Goal: Task Accomplishment & Management: Use online tool/utility

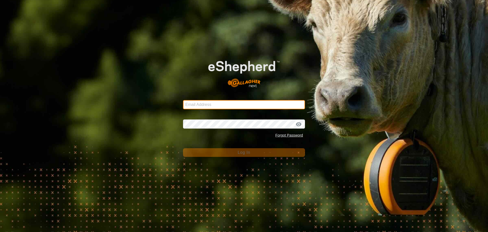
type input "[PERSON_NAME][EMAIL_ADDRESS][DOMAIN_NAME]"
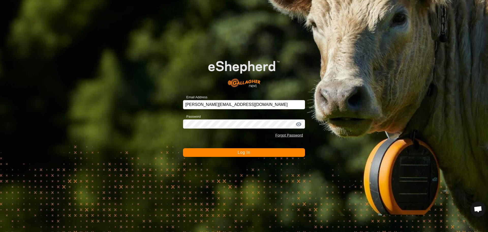
click at [242, 152] on span "Log In" at bounding box center [244, 152] width 12 height 4
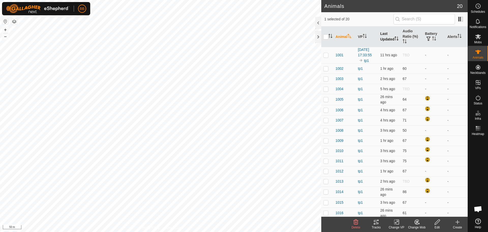
click at [386, 33] on th "Last Updated" at bounding box center [389, 36] width 22 height 21
click at [426, 34] on th "Battery" at bounding box center [434, 36] width 22 height 21
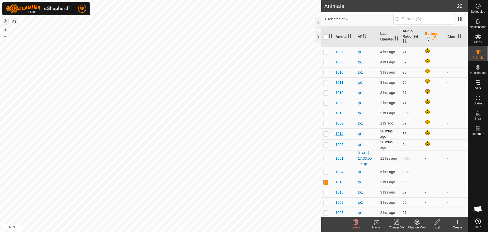
click at [342, 134] on span "1014" at bounding box center [340, 133] width 8 height 5
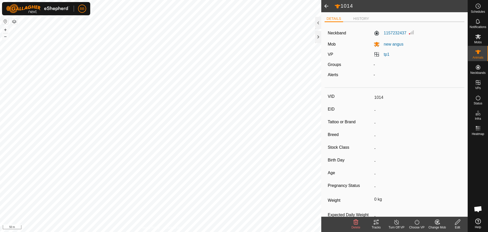
click at [326, 8] on span at bounding box center [326, 6] width 10 height 12
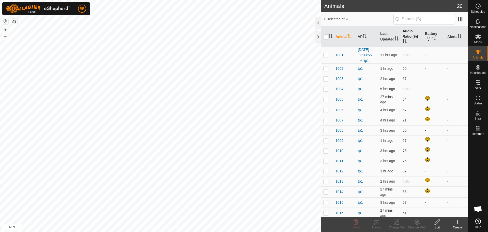
click at [405, 35] on th "Audio Ratio (%)" at bounding box center [412, 36] width 22 height 21
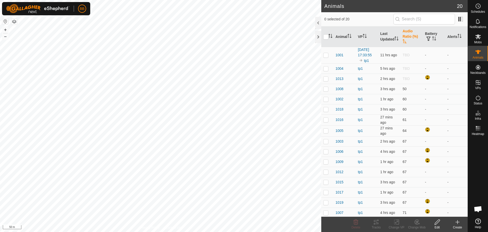
click at [405, 35] on th "Audio Ratio (%)" at bounding box center [412, 36] width 22 height 21
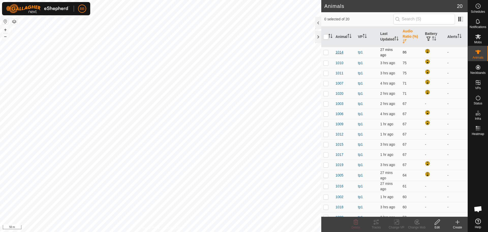
click at [343, 51] on span "1014" at bounding box center [340, 52] width 8 height 5
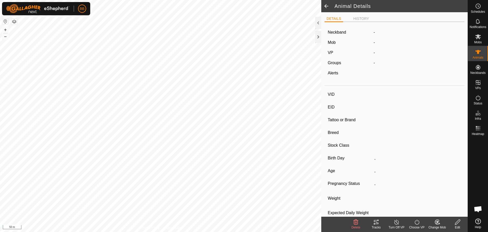
type input "1014"
type input "-"
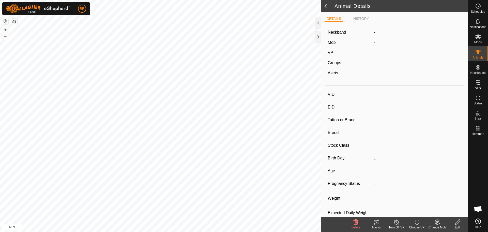
type input "0 kg"
type input "-"
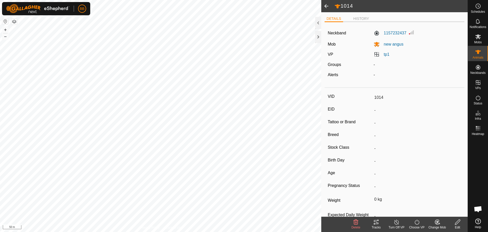
click at [376, 219] on icon at bounding box center [376, 222] width 6 height 6
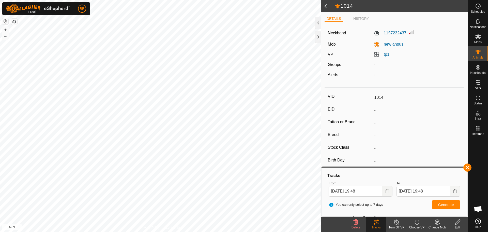
click at [327, 6] on span at bounding box center [326, 6] width 10 height 12
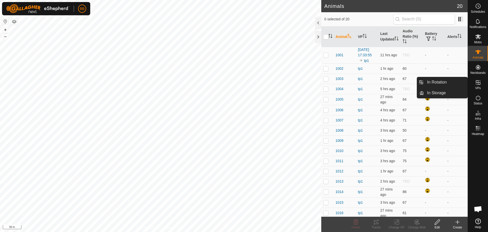
click at [478, 84] on icon at bounding box center [478, 82] width 5 height 5
click at [443, 81] on link "In Rotation" at bounding box center [445, 82] width 43 height 10
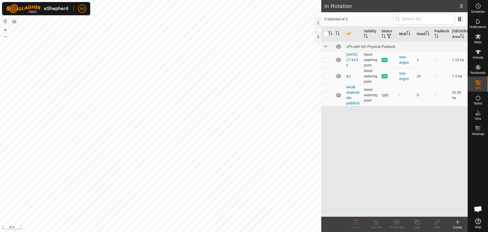
click at [457, 223] on icon at bounding box center [458, 222] width 6 height 6
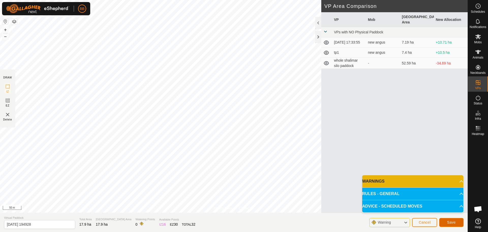
click at [455, 218] on button "Save" at bounding box center [451, 222] width 24 height 9
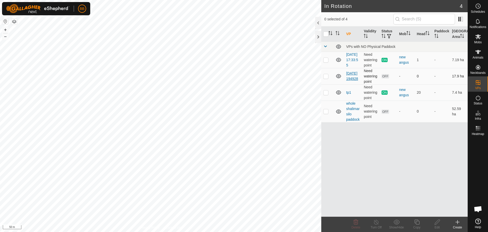
click at [355, 81] on link "[DATE] 194928" at bounding box center [352, 75] width 12 height 9
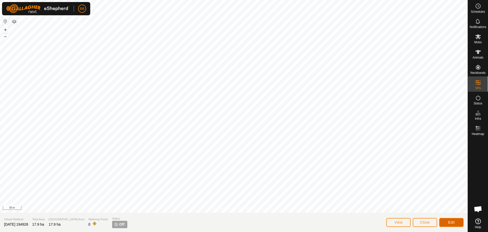
click at [450, 220] on button "Edit" at bounding box center [451, 222] width 24 height 9
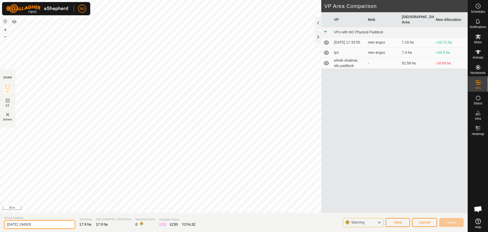
click at [44, 224] on input "[DATE] 194928" at bounding box center [39, 224] width 71 height 9
type input "tp2"
click at [451, 222] on span "Save" at bounding box center [451, 222] width 9 height 4
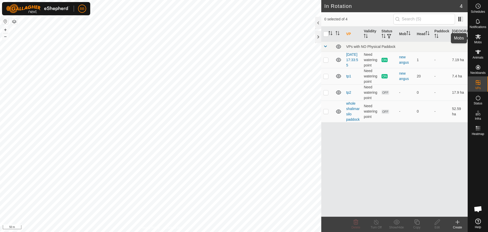
click at [481, 40] on es-mob-svg-icon at bounding box center [478, 37] width 9 height 8
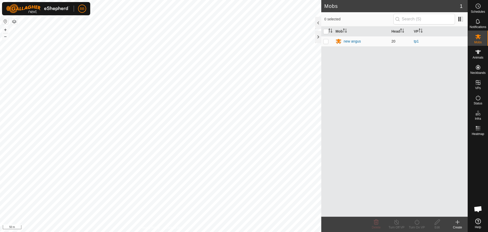
click at [328, 41] on p-checkbox at bounding box center [326, 41] width 5 height 4
checkbox input "true"
click at [416, 219] on icon at bounding box center [417, 222] width 6 height 6
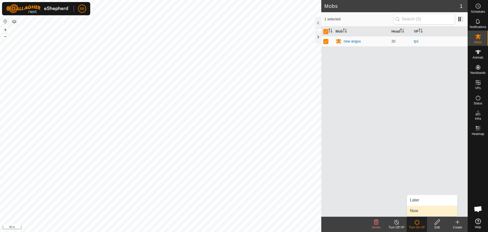
click at [418, 209] on link "Now" at bounding box center [432, 210] width 50 height 10
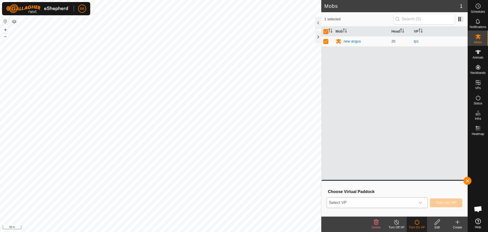
click at [419, 205] on div "dropdown trigger" at bounding box center [421, 202] width 10 height 10
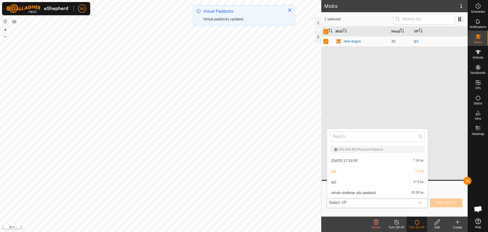
click at [357, 182] on li "tp2 17.9 ha" at bounding box center [377, 182] width 101 height 10
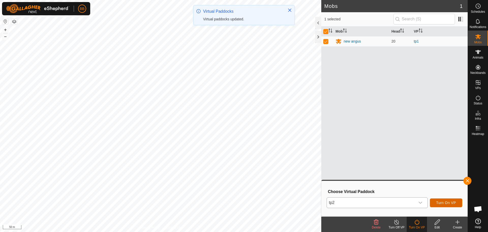
click at [446, 203] on span "Turn On VP" at bounding box center [446, 202] width 20 height 4
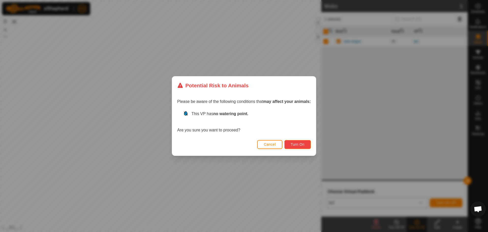
click at [301, 143] on span "Turn On" at bounding box center [298, 144] width 14 height 4
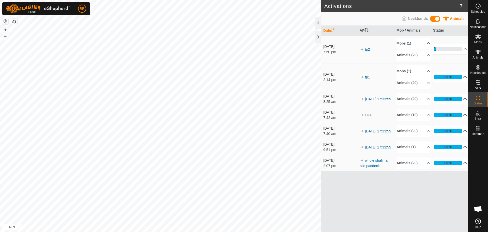
scroll to position [485, 0]
